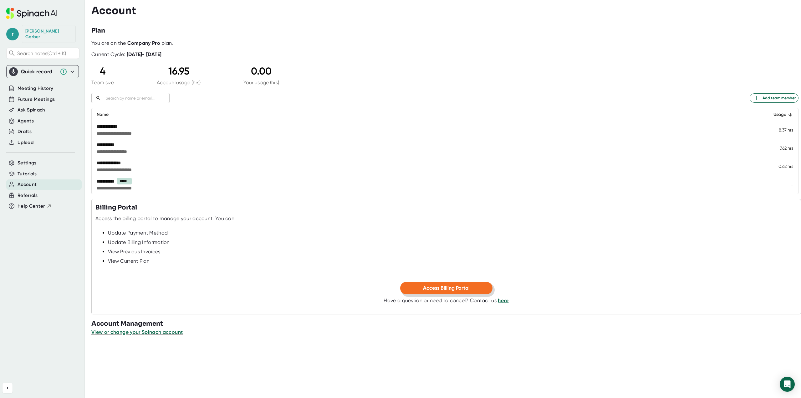
click at [476, 284] on button "Access Billing Portal" at bounding box center [446, 288] width 92 height 13
click at [159, 331] on span "View or change your Spinach account" at bounding box center [137, 332] width 92 height 6
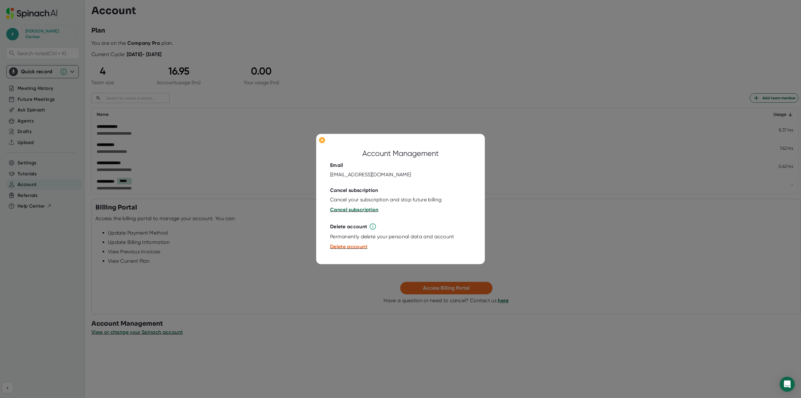
click at [339, 208] on span "Cancel subscription" at bounding box center [354, 209] width 48 height 6
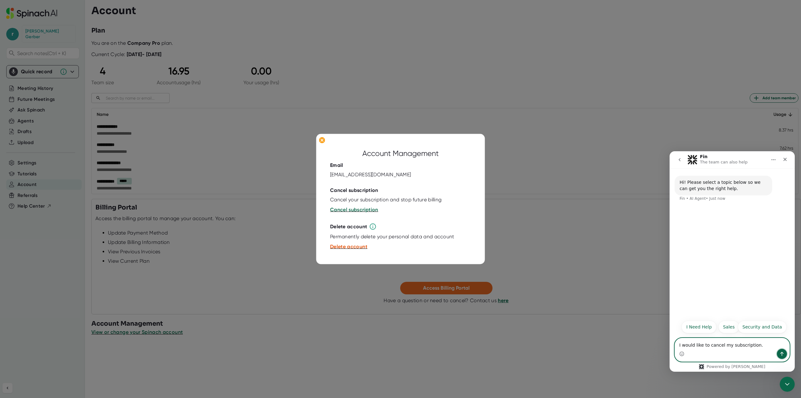
click at [779, 352] on button "Send a message…" at bounding box center [782, 354] width 10 height 10
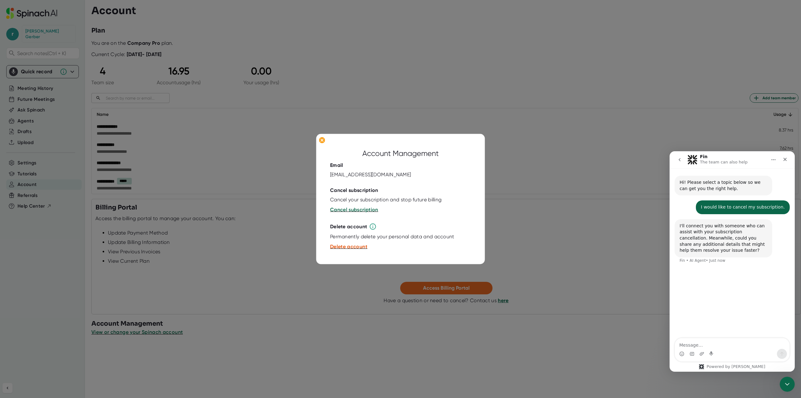
click at [748, 344] on textarea "Message…" at bounding box center [732, 343] width 114 height 11
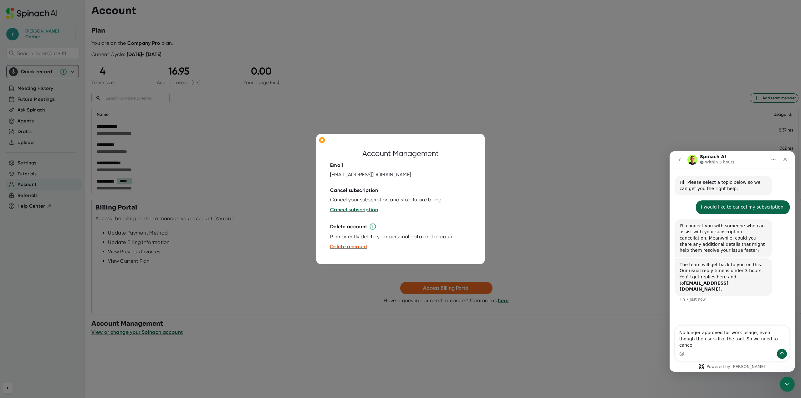
type textarea "No longer approved for work usage, even though the users like the tool. So we n…"
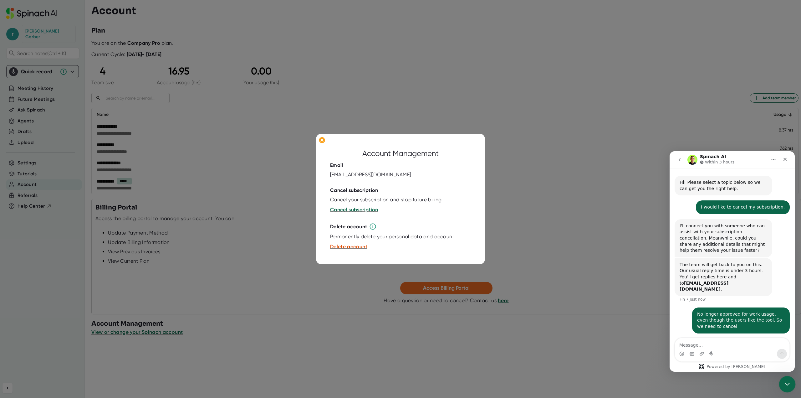
click at [790, 382] on icon "Close Intercom Messenger" at bounding box center [786, 383] width 8 height 8
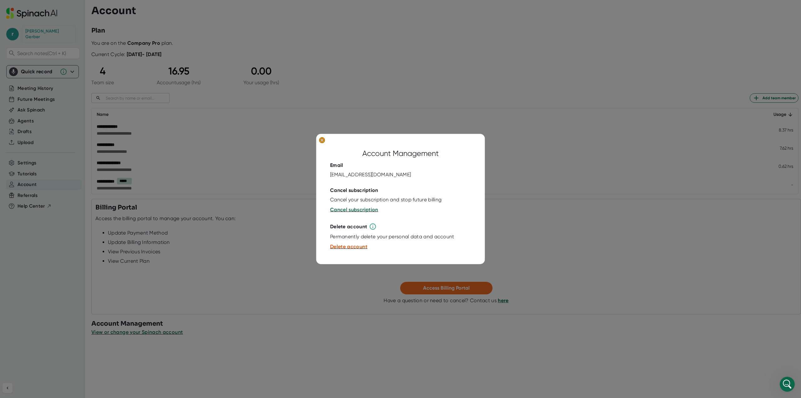
click at [322, 141] on ellipse at bounding box center [322, 140] width 6 height 6
